Goal: Task Accomplishment & Management: Complete application form

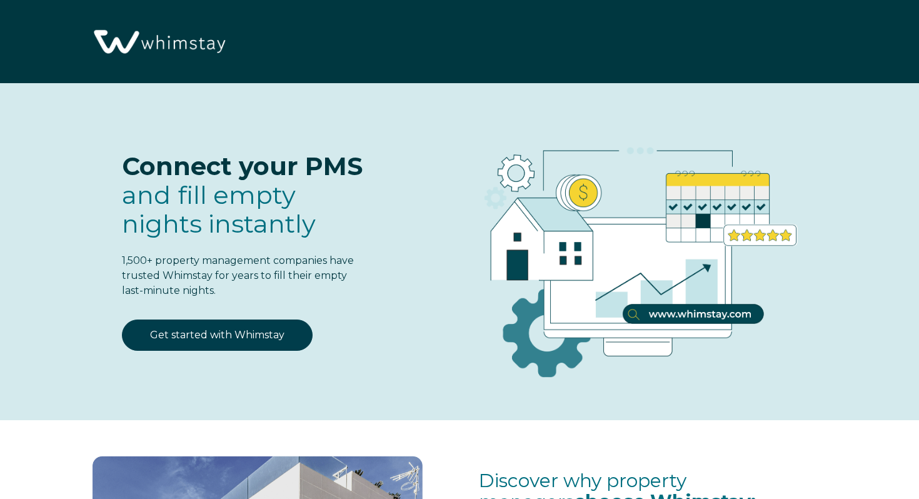
select select "US"
select select "Standard"
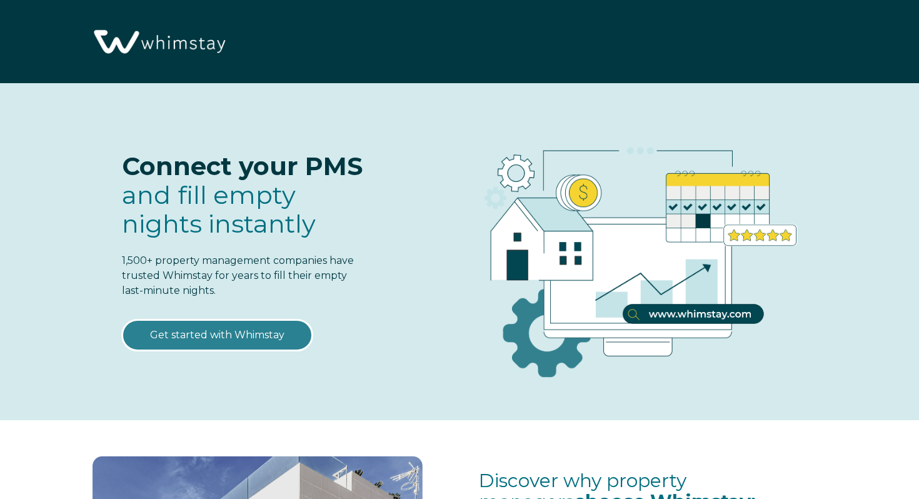
click at [286, 330] on link "Get started with Whimstay" at bounding box center [217, 334] width 191 height 31
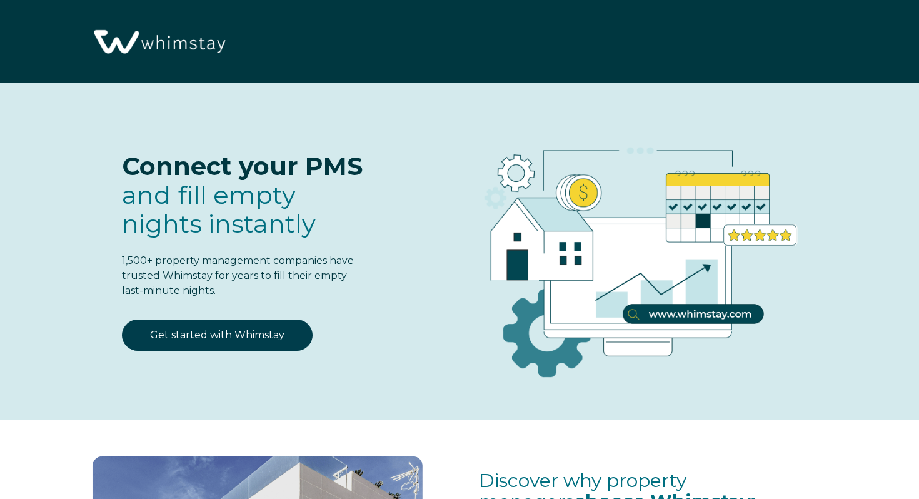
scroll to position [1519, 0]
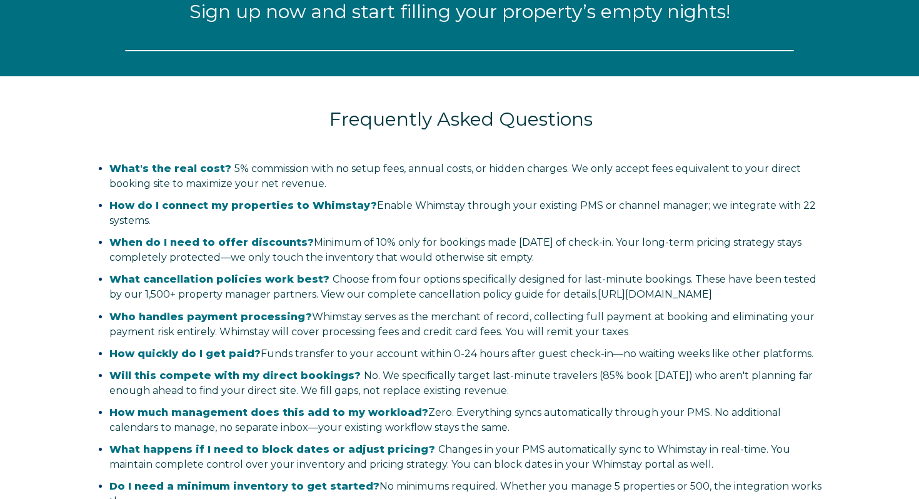
select select "US"
select select "Standard"
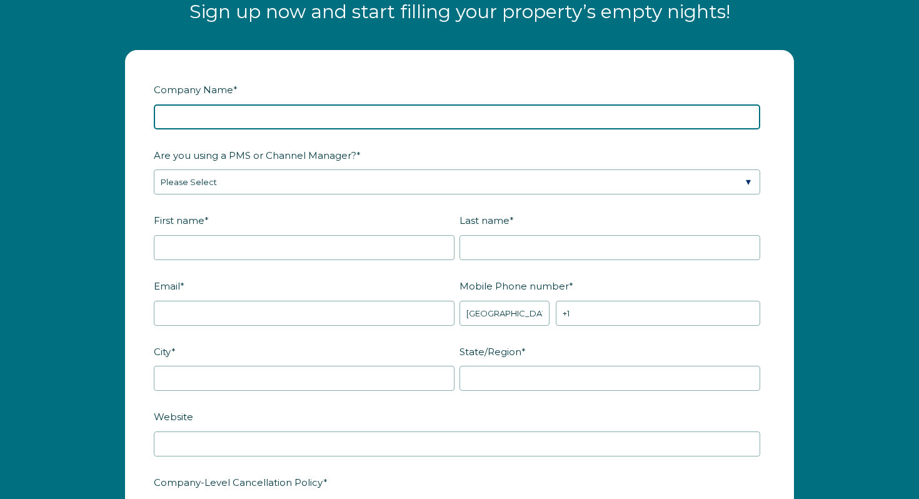
click at [256, 118] on input "Company Name *" at bounding box center [457, 116] width 606 height 25
type input "AEC3 Properties, LLC"
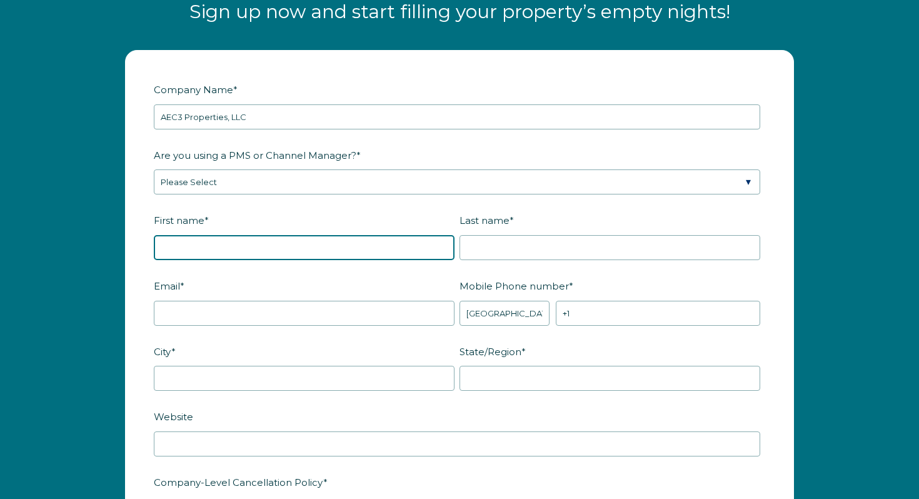
type input "[PERSON_NAME]"
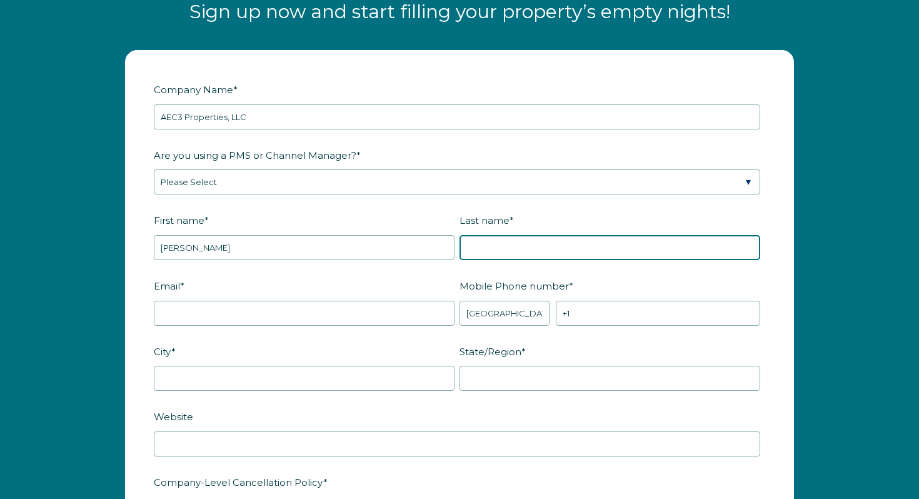
type input "[PERSON_NAME]"
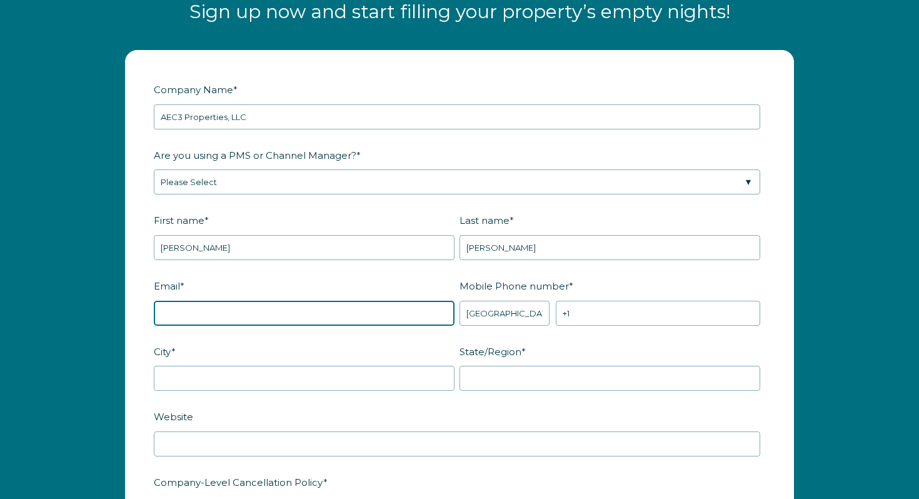
type input "kelly.dolanlange@gmail.com"
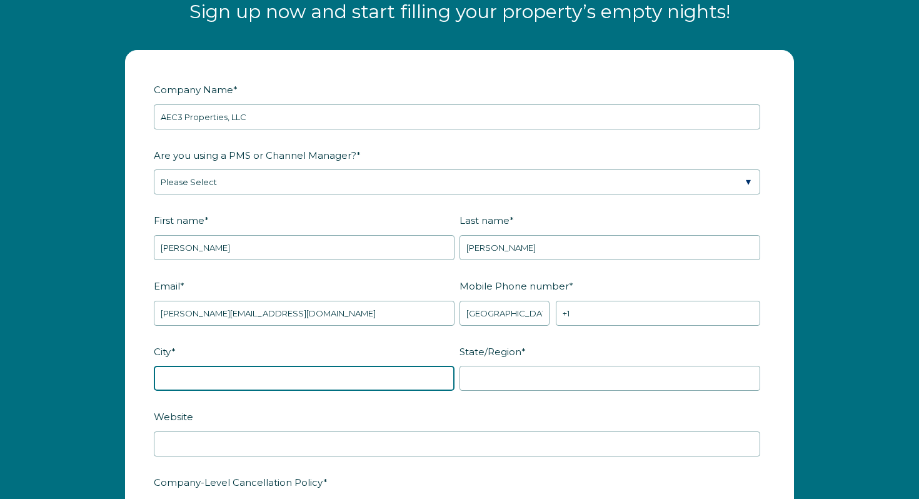
type input "Independence"
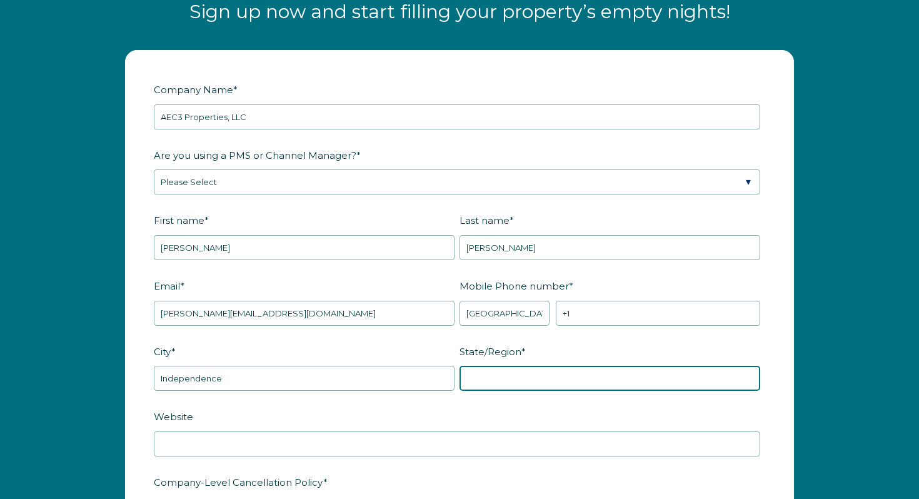
type input "IA"
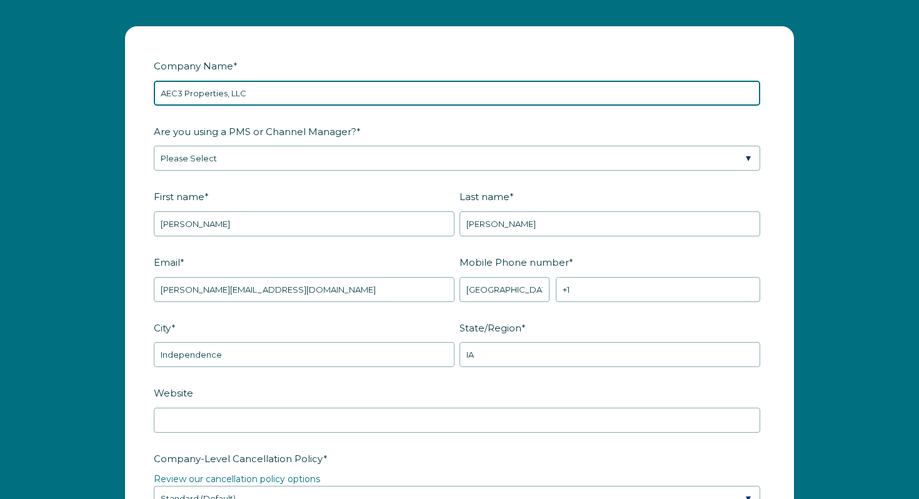
scroll to position [1543, 0]
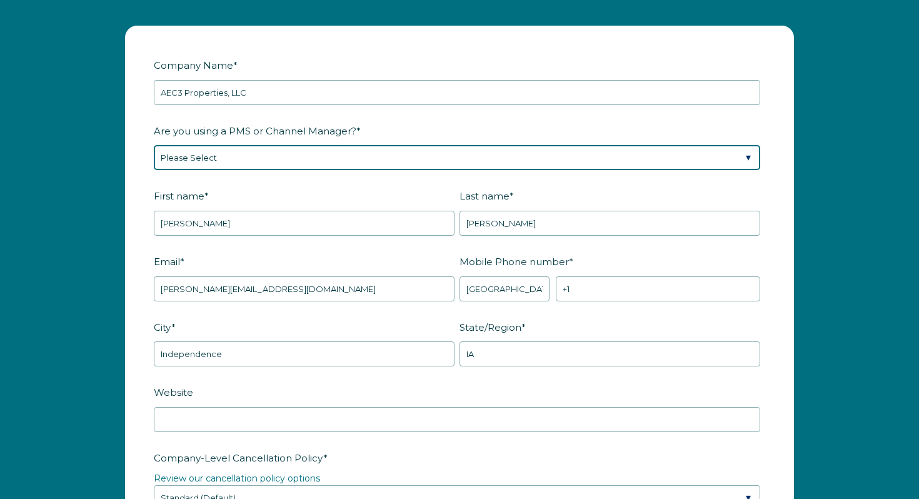
click at [315, 156] on select "Please Select Barefoot BookingPal Boost Brightside CiiRUS Escapia Guesty Hostaw…" at bounding box center [457, 157] width 606 height 25
select select "Hostaway"
click at [154, 145] on select "Please Select Barefoot BookingPal Boost Brightside CiiRUS Escapia Guesty Hostaw…" at bounding box center [457, 157] width 606 height 25
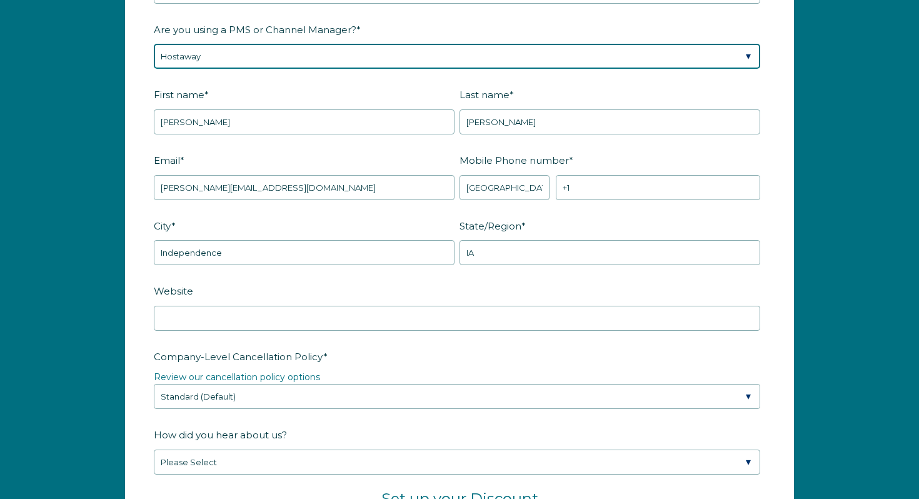
scroll to position [1642, 0]
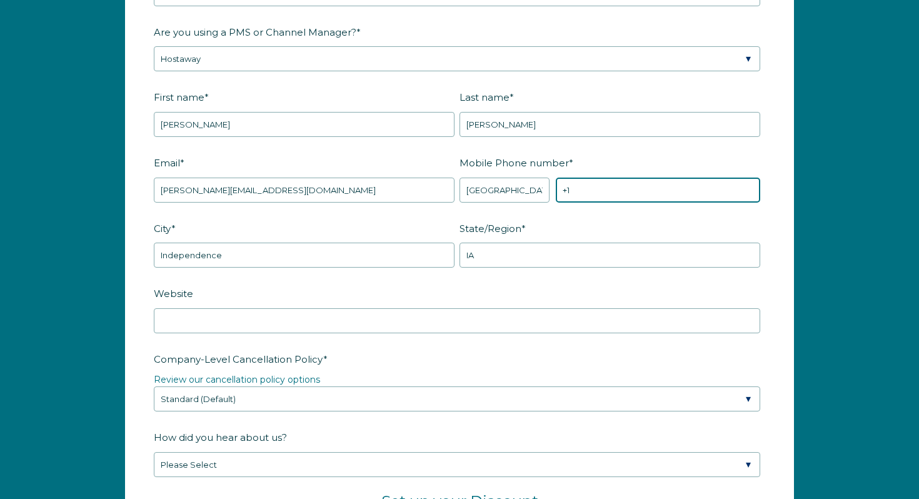
click at [584, 188] on input "+1" at bounding box center [658, 189] width 204 height 25
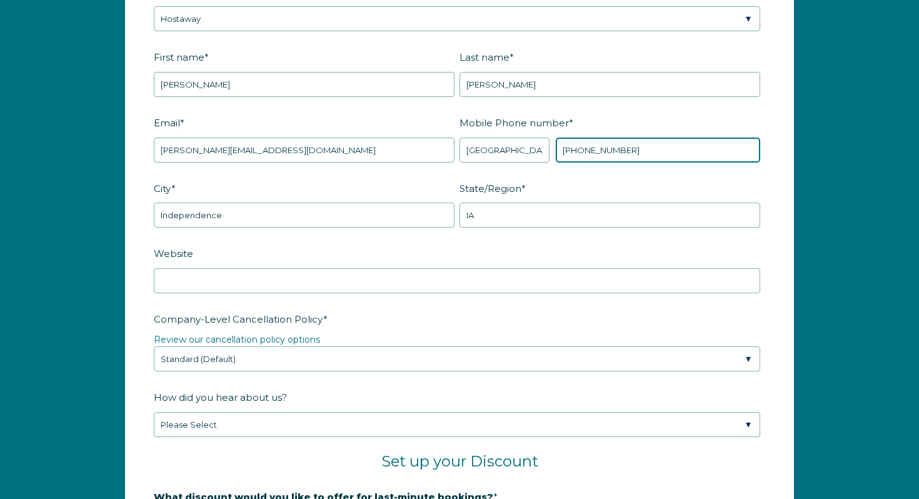
scroll to position [1682, 0]
type input "+1 3193271306"
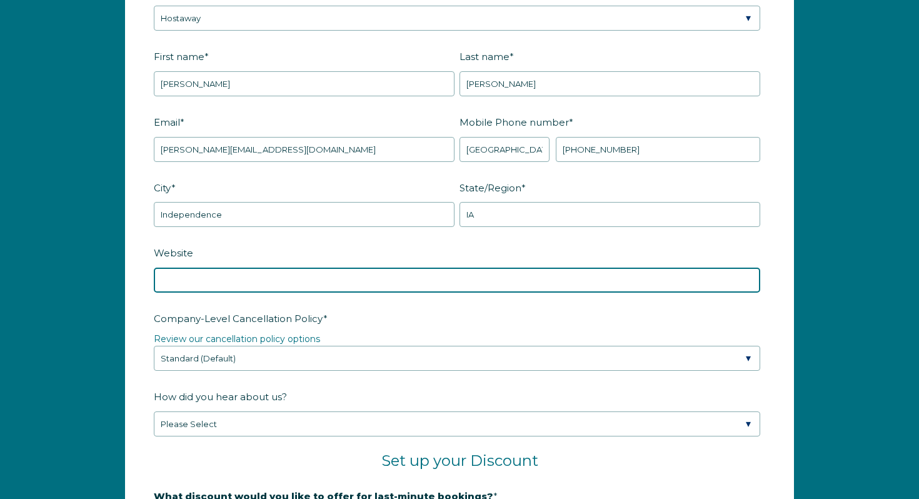
click at [554, 277] on input "Website" at bounding box center [457, 279] width 606 height 25
paste input "https://threesistersvacationhomes.com/"
type input "https://threesistersvacationhomes.com/"
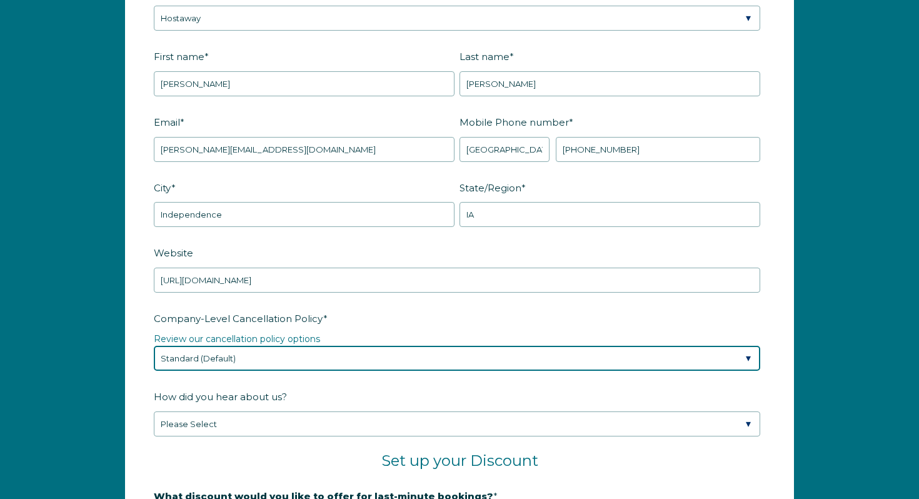
click at [279, 352] on select "Please Select Partial Standard (Default) Moderate Strict" at bounding box center [457, 358] width 606 height 25
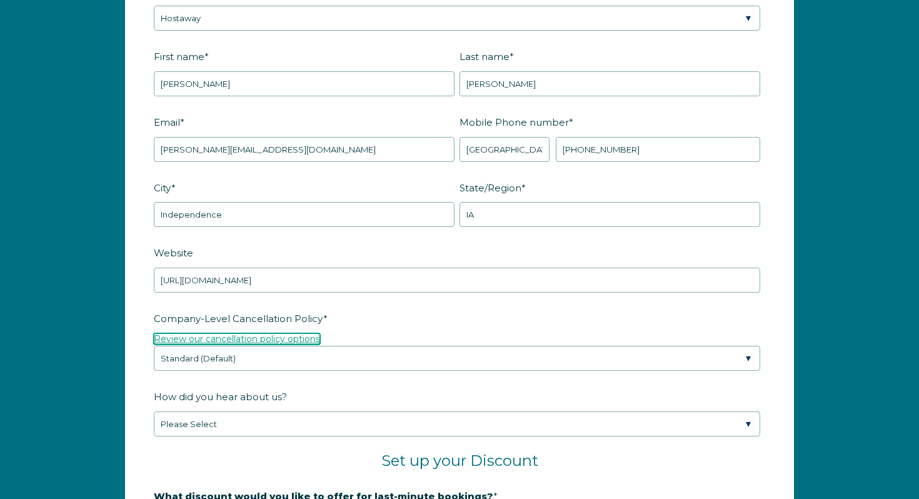
click at [279, 335] on link "Review our cancellation policy options" at bounding box center [237, 338] width 166 height 11
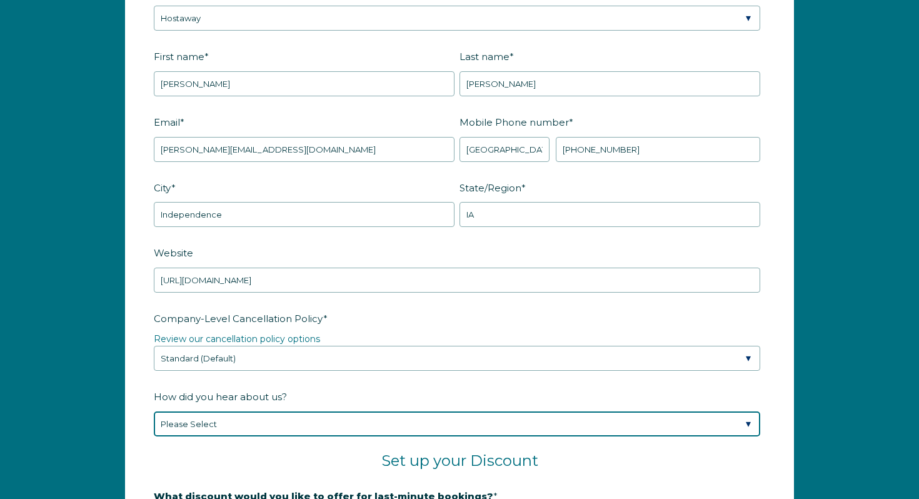
click at [273, 421] on select "Please Select Found Whimstay through a Google search Spoke to a Whimstay salesp…" at bounding box center [457, 423] width 606 height 25
select select "Social Media"
click at [154, 411] on select "Please Select Found Whimstay through a Google search Spoke to a Whimstay salesp…" at bounding box center [457, 423] width 606 height 25
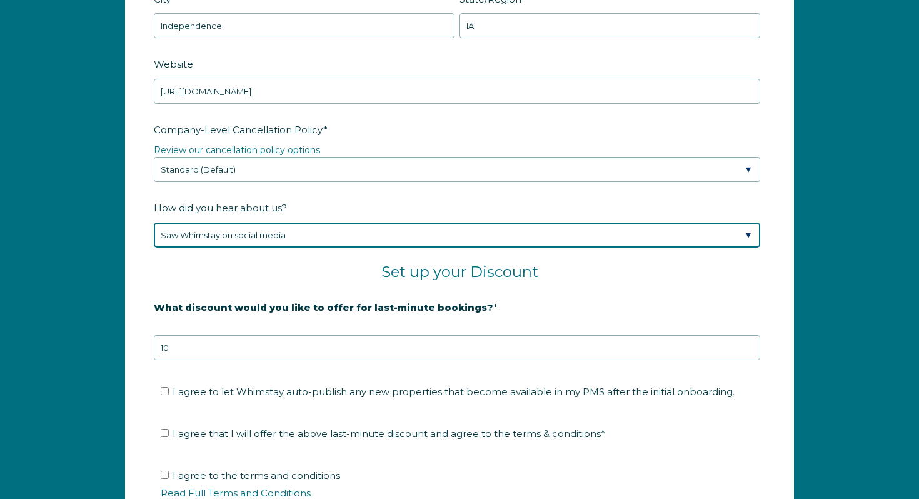
scroll to position [1878, 0]
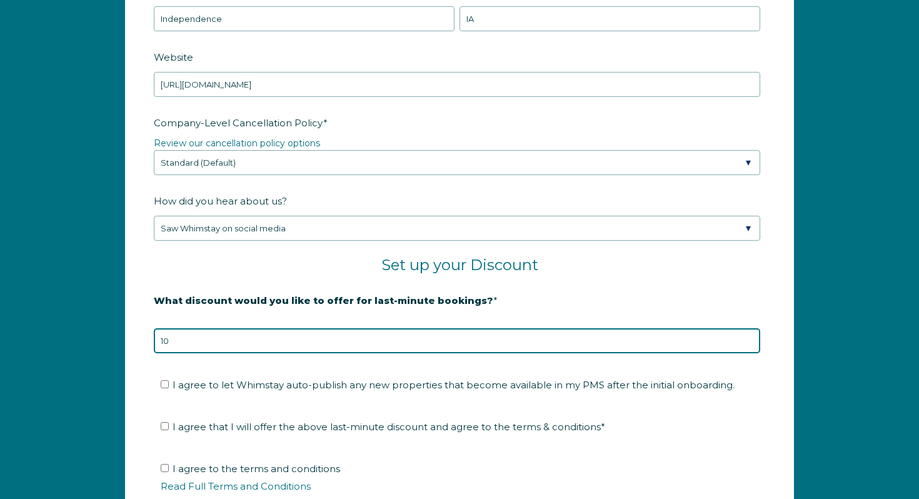
click at [207, 344] on input "10" at bounding box center [457, 340] width 606 height 25
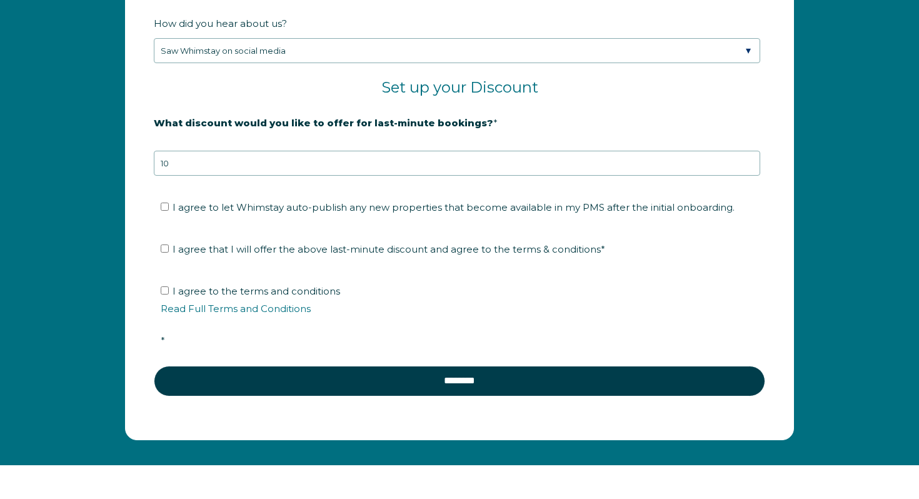
scroll to position [2057, 0]
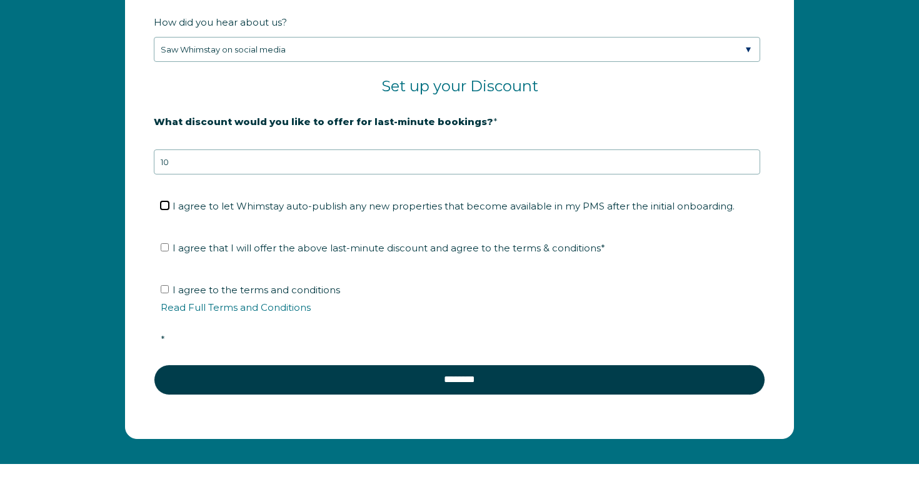
click at [168, 202] on input "I agree to let Whimstay auto-publish any new properties that become available i…" at bounding box center [165, 205] width 8 height 8
checkbox input "true"
click at [167, 245] on input "I agree that I will offer the above last-minute discount and agree to the terms…" at bounding box center [165, 247] width 8 height 8
checkbox input "true"
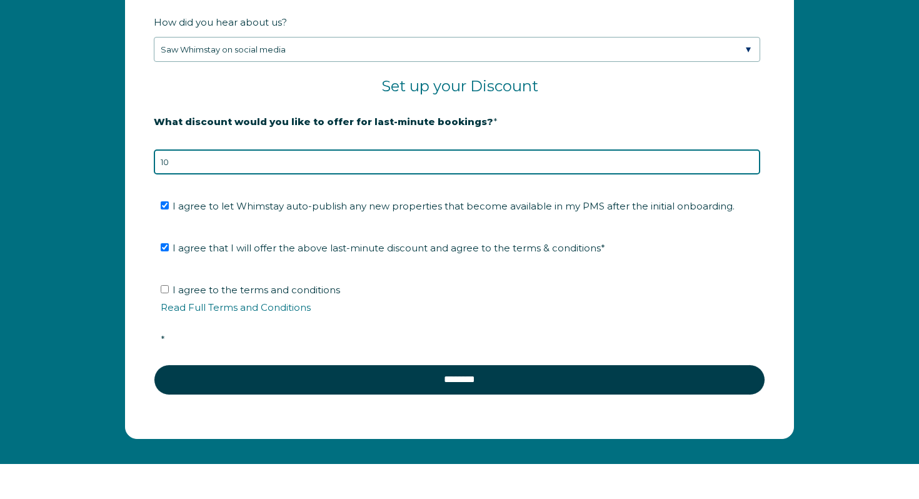
click at [187, 162] on input "10" at bounding box center [457, 161] width 606 height 25
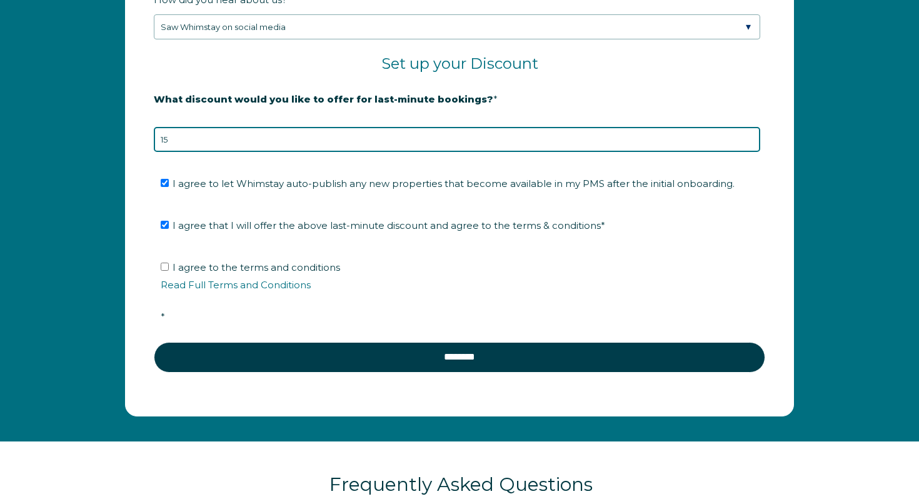
scroll to position [2082, 0]
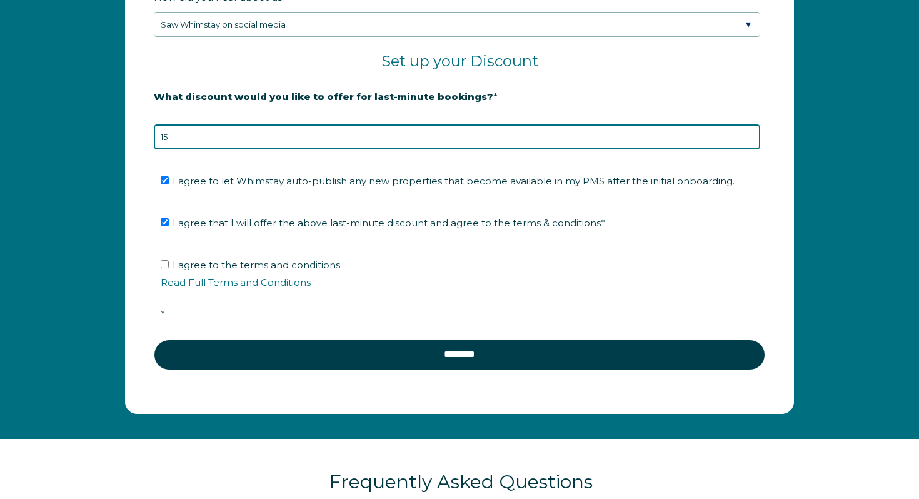
type input "15"
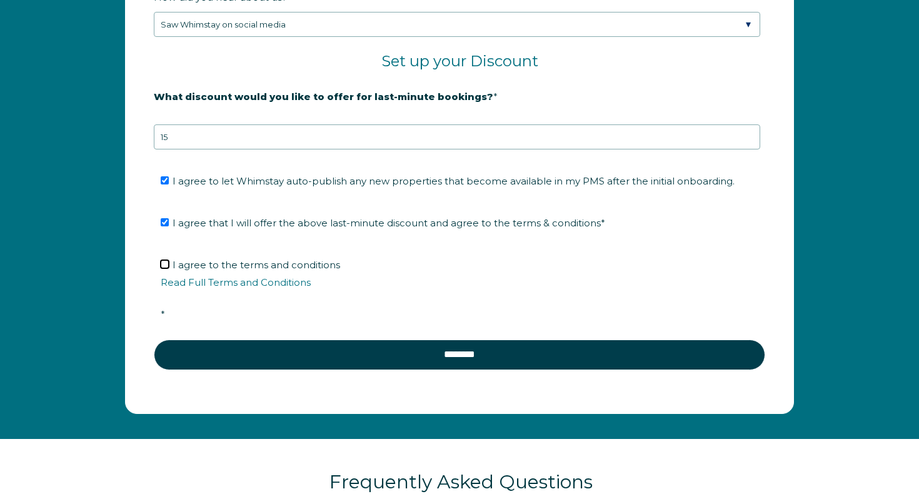
click at [163, 265] on input "I agree to the terms and conditions Read Full Terms and Conditions *" at bounding box center [165, 264] width 8 height 8
checkbox input "true"
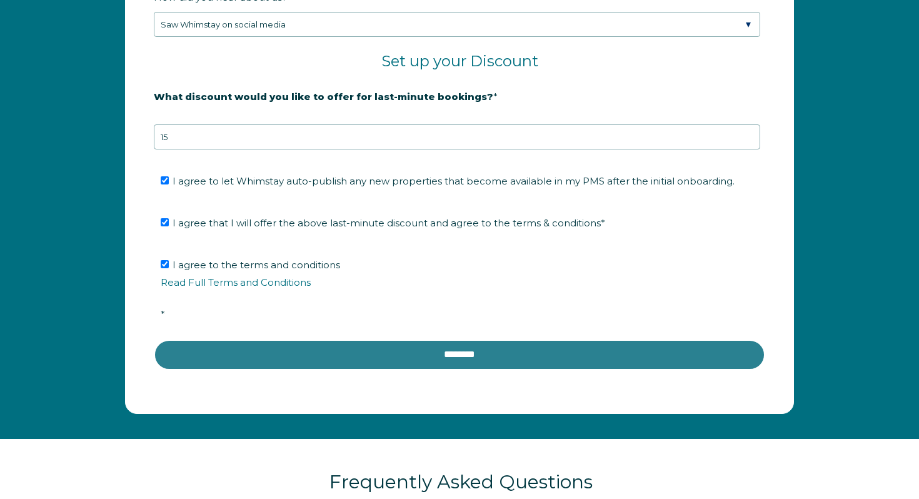
click at [297, 349] on input "********" at bounding box center [459, 354] width 611 height 30
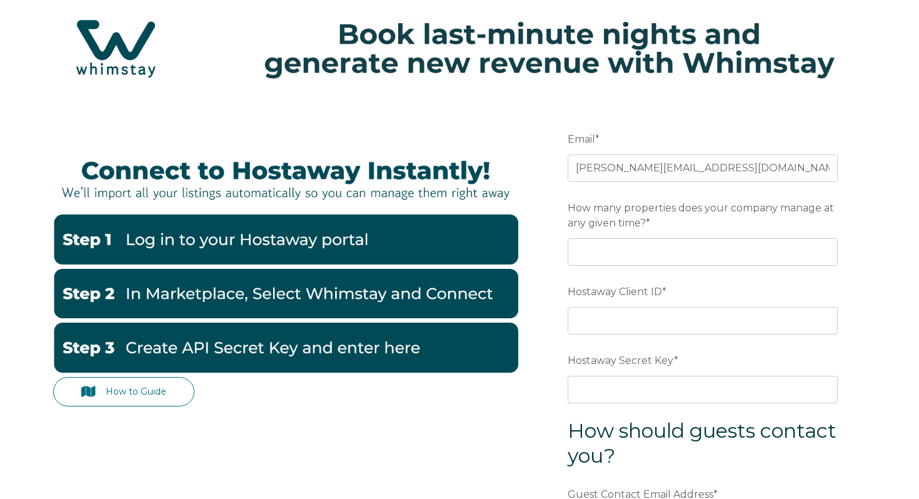
scroll to position [97, 0]
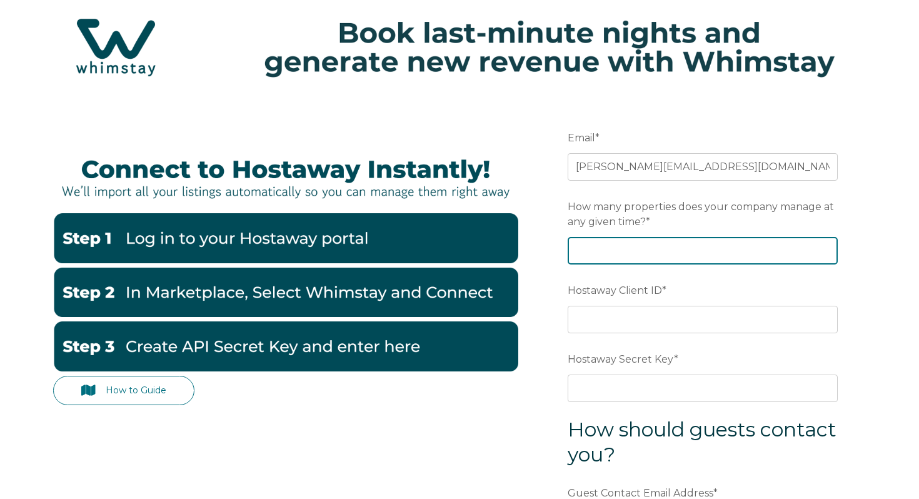
click at [637, 256] on input "How many properties does your company manage at any given time? *" at bounding box center [702, 250] width 270 height 27
type input "3"
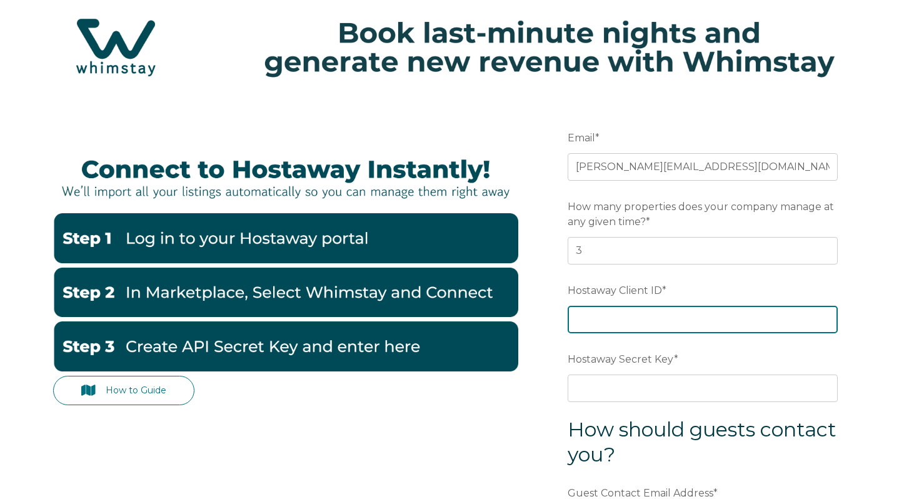
click at [639, 315] on input "Hostaway Client ID *" at bounding box center [702, 319] width 270 height 27
paste input "150915"
type input "150915"
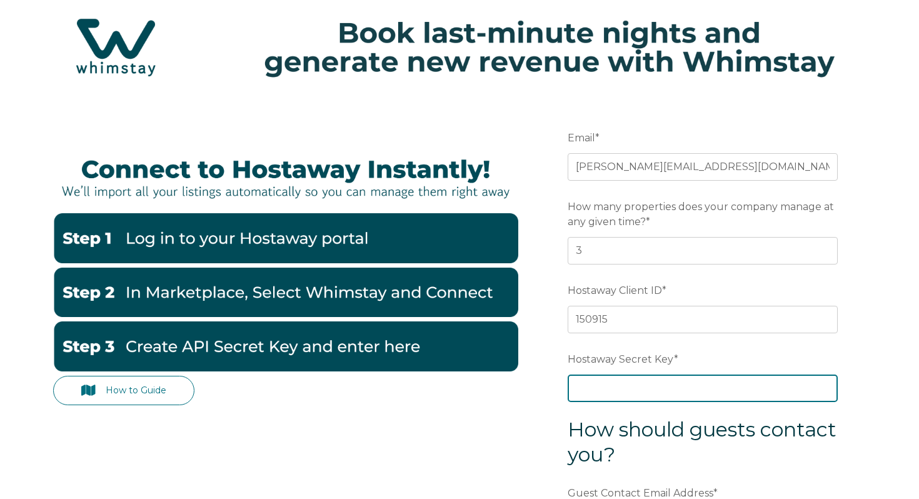
click at [626, 387] on input "Hostaway Secret Key *" at bounding box center [702, 387] width 270 height 27
paste input "4fc9fa18ebb94632f9a19a675f0fa88896eb82b099a5da4a309f8329b9cc5bd0"
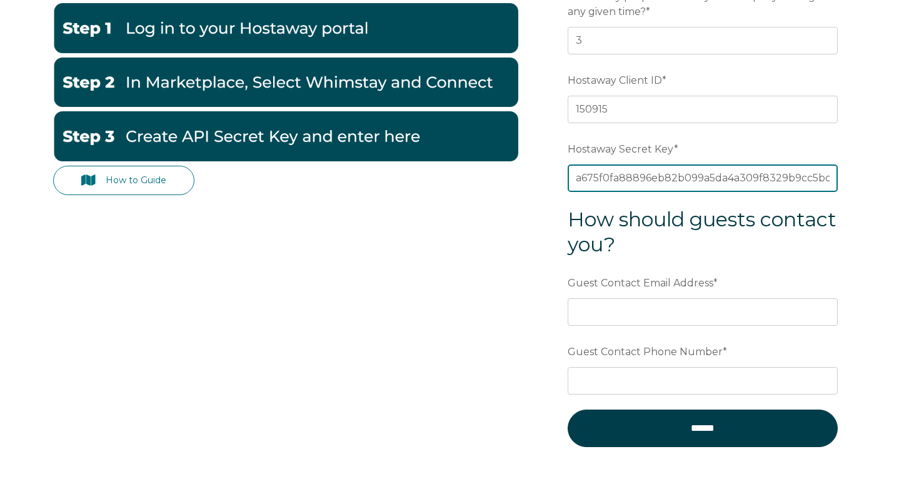
scroll to position [315, 0]
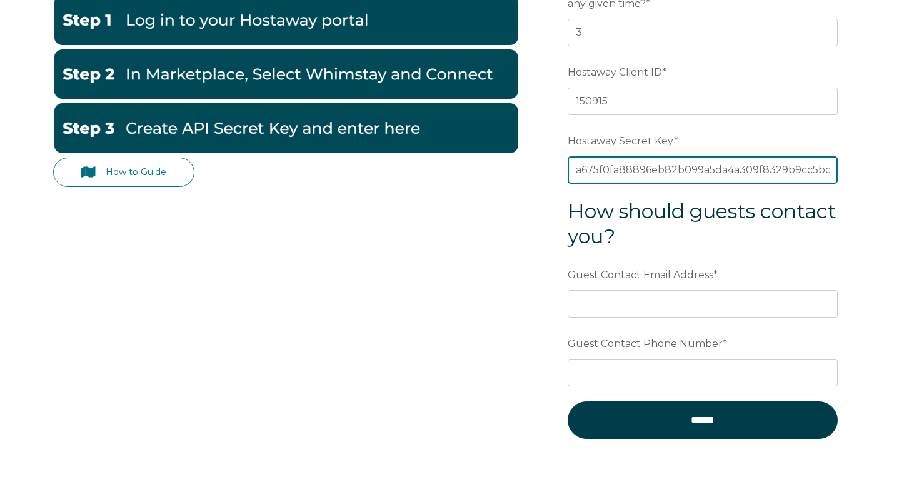
type input "4fc9fa18ebb94632f9a19a675f0fa88896eb82b099a5da4a309f8329b9cc5bd0"
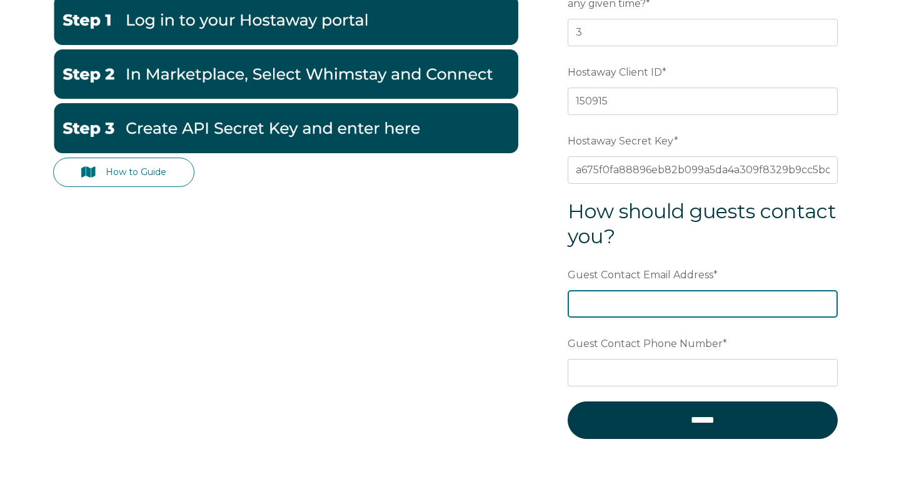
scroll to position [0, 0]
click at [607, 301] on input "Guest Contact Email Address *" at bounding box center [702, 303] width 270 height 27
type input "Kelly@threesistersvactionhome.com"
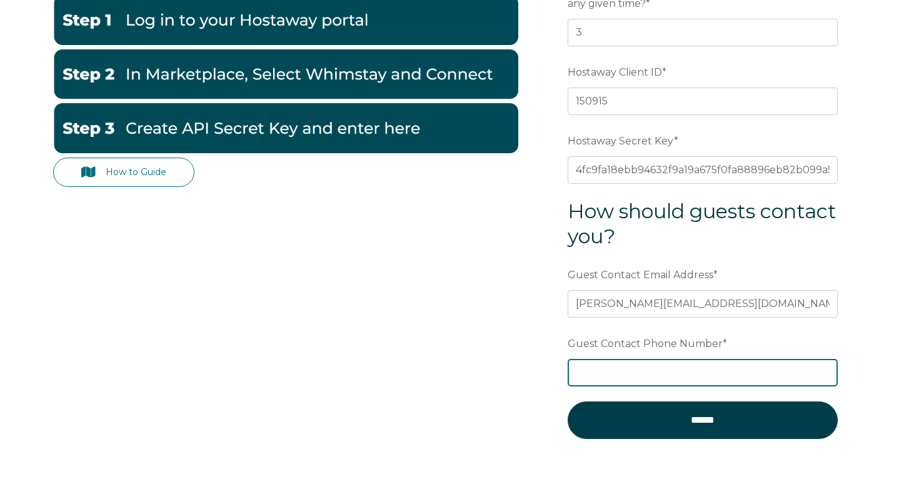
click at [656, 376] on input "Guest Contact Phone Number *" at bounding box center [702, 372] width 270 height 27
type input "3193271306"
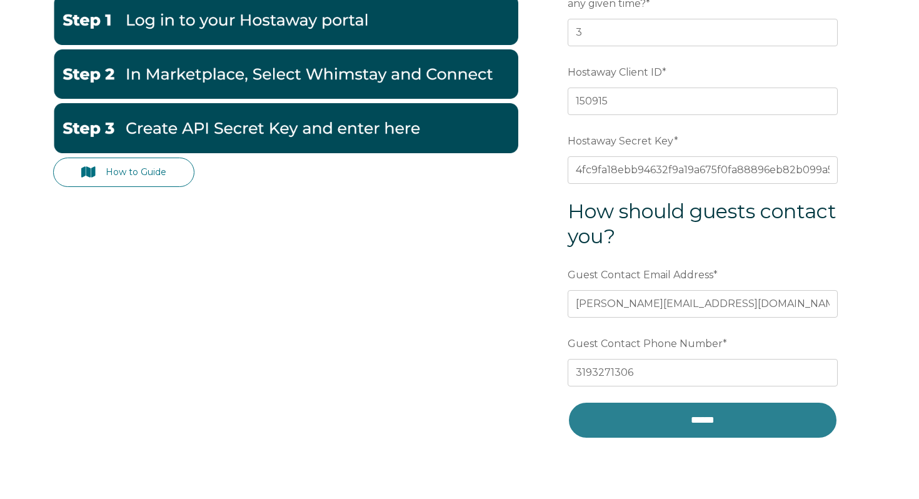
click at [667, 416] on input "******" at bounding box center [702, 419] width 270 height 37
